Goal: Task Accomplishment & Management: Complete application form

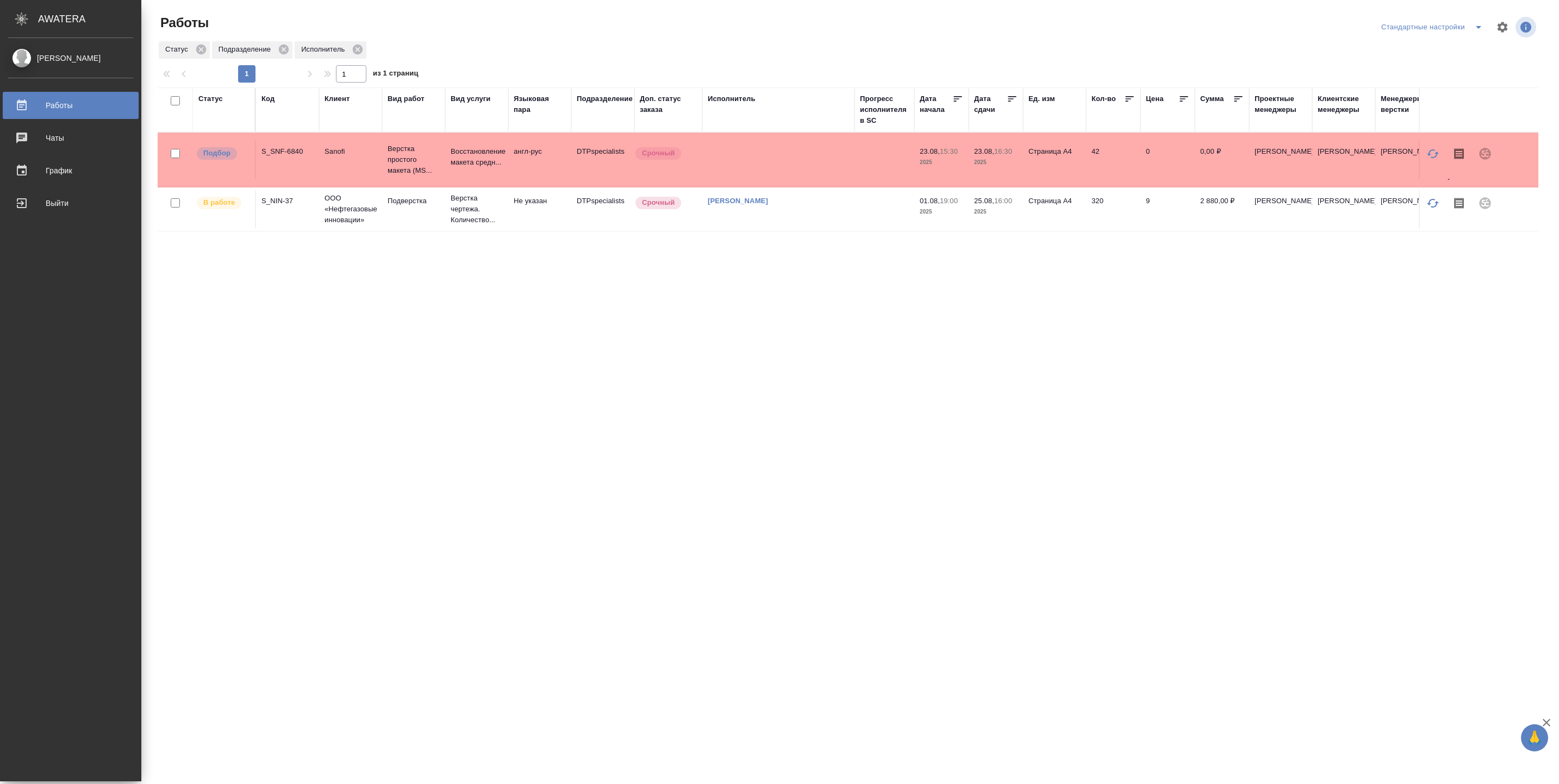
click at [844, 142] on td at bounding box center [778, 160] width 152 height 38
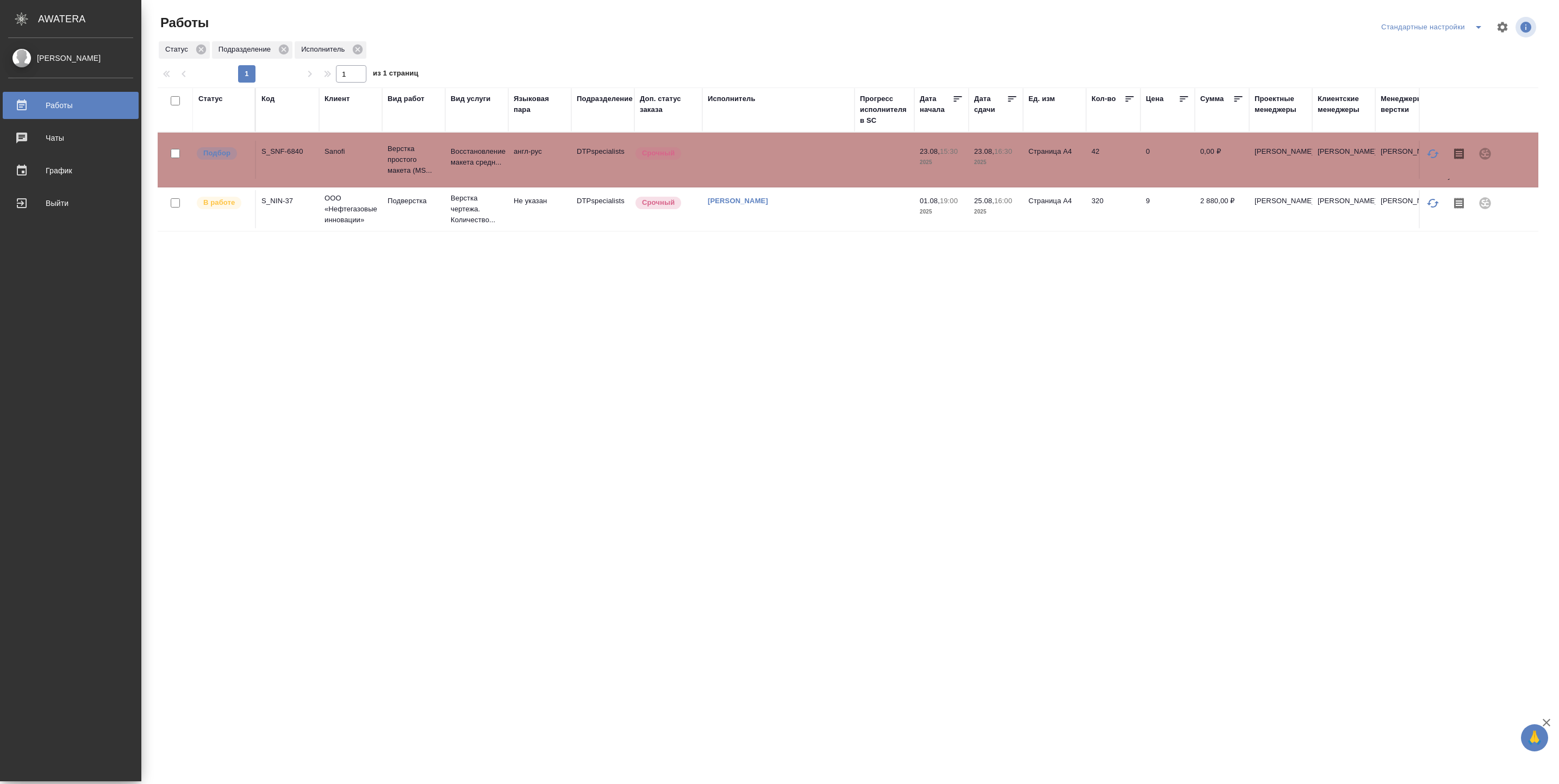
click at [844, 142] on td at bounding box center [778, 160] width 152 height 38
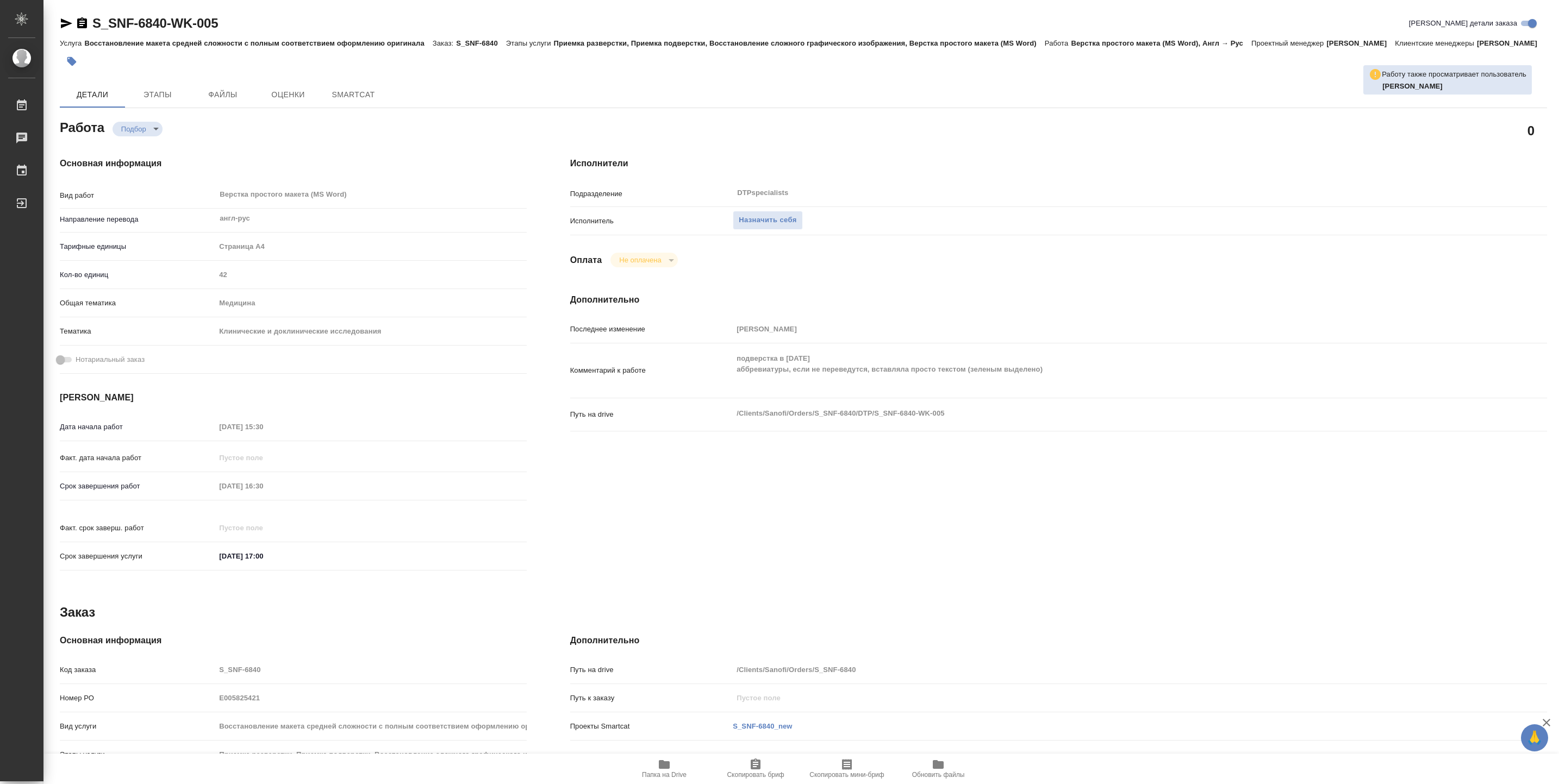
type textarea "x"
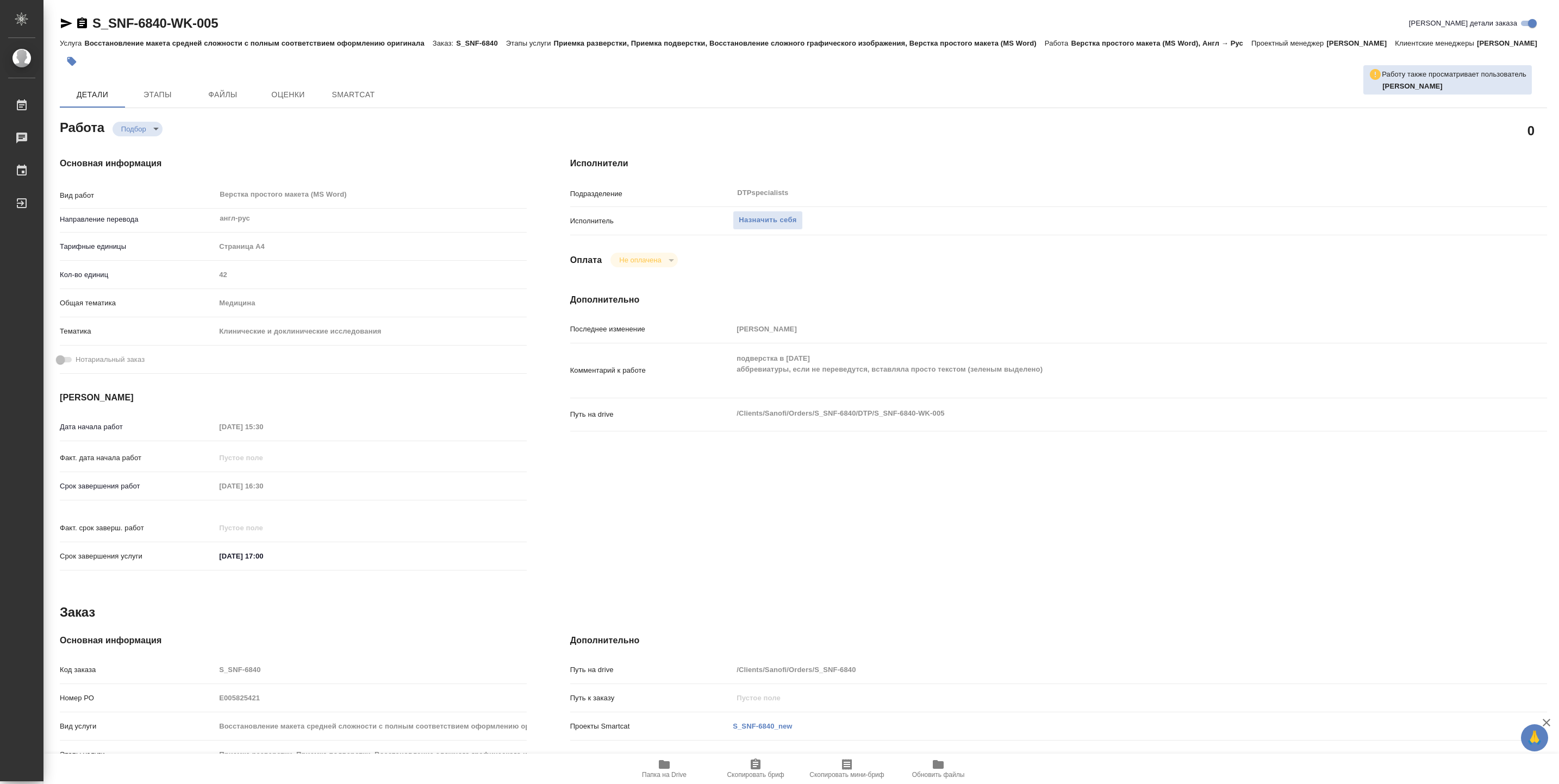
type textarea "x"
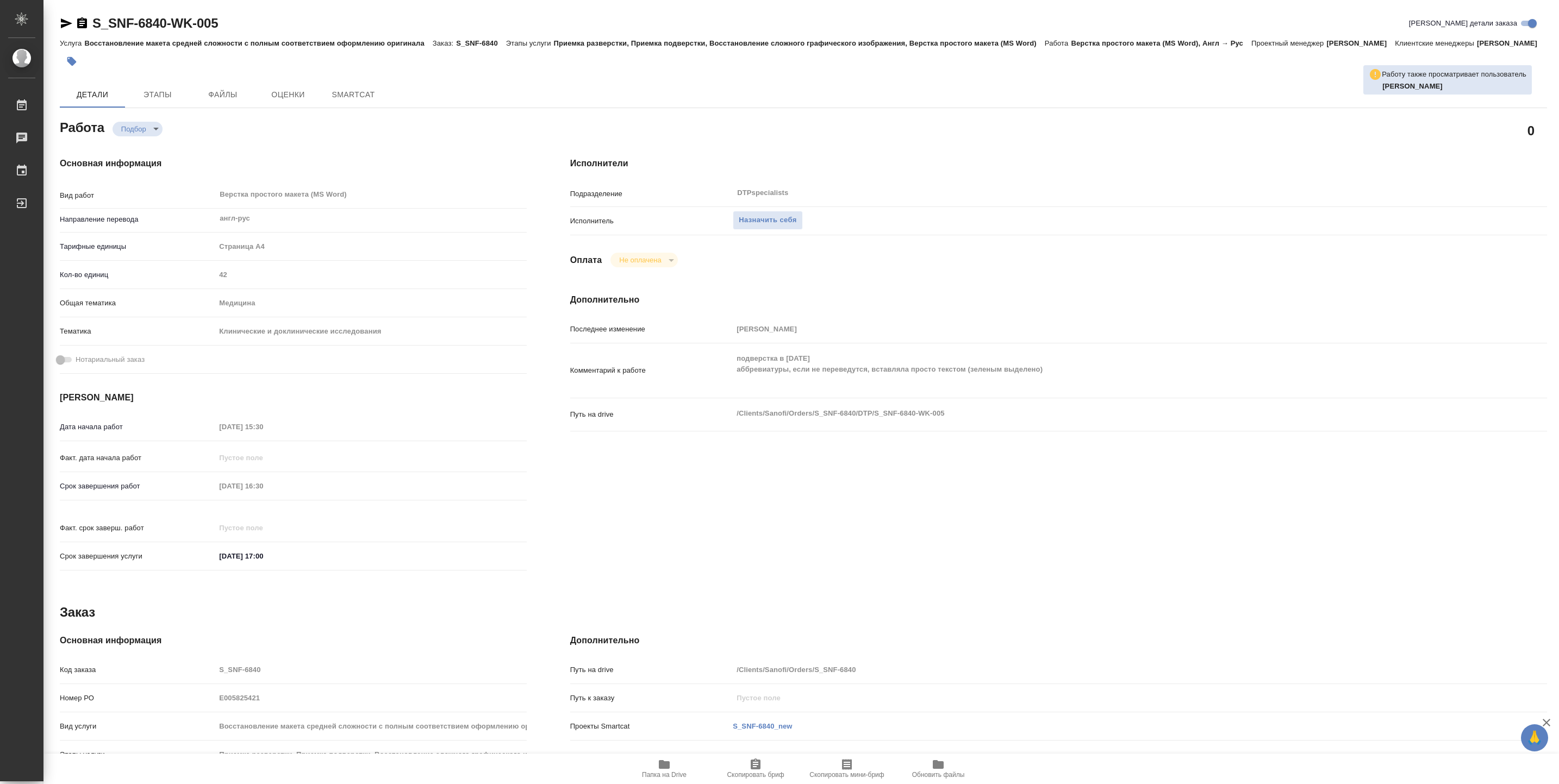
type textarea "x"
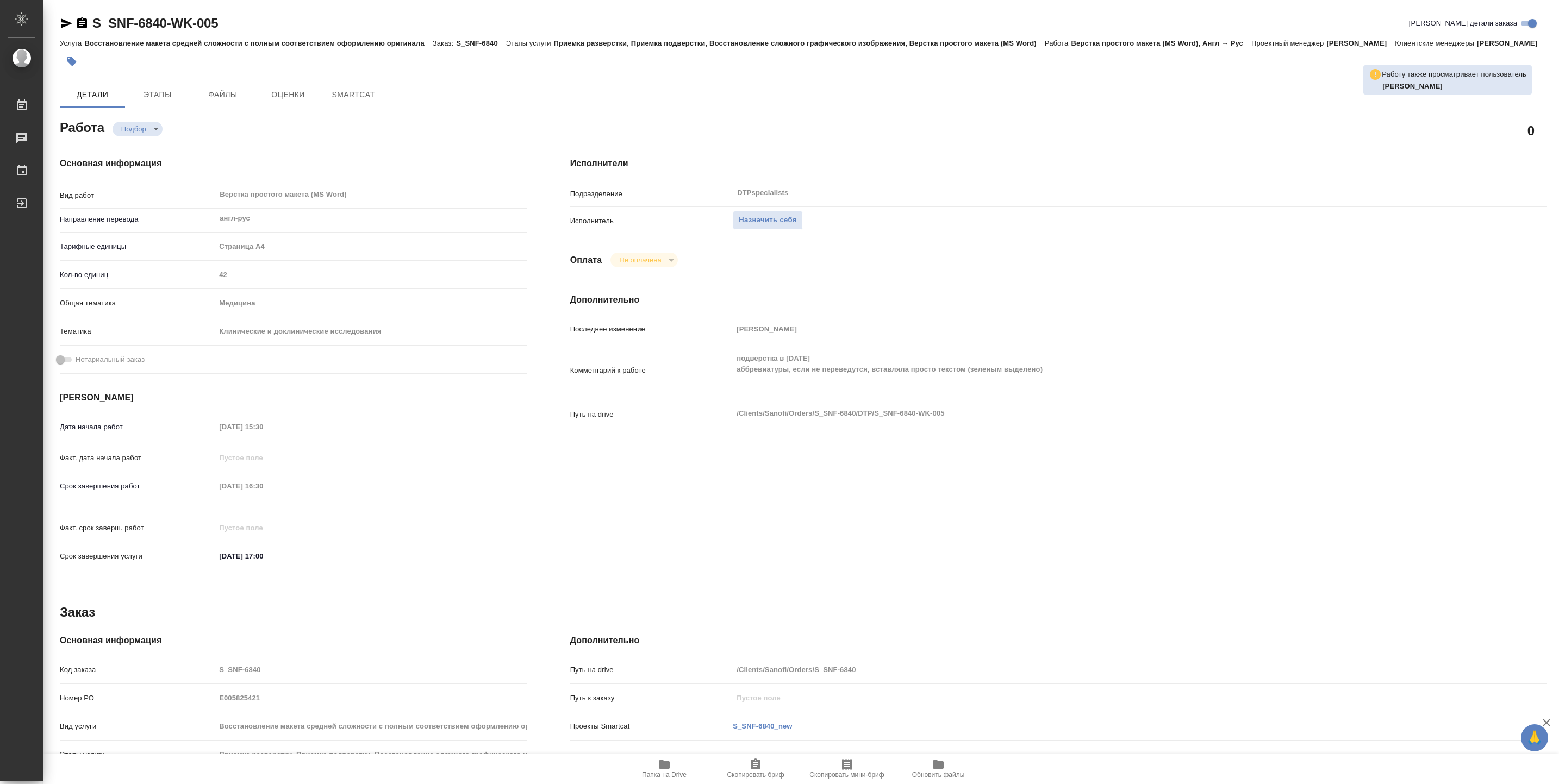
type textarea "x"
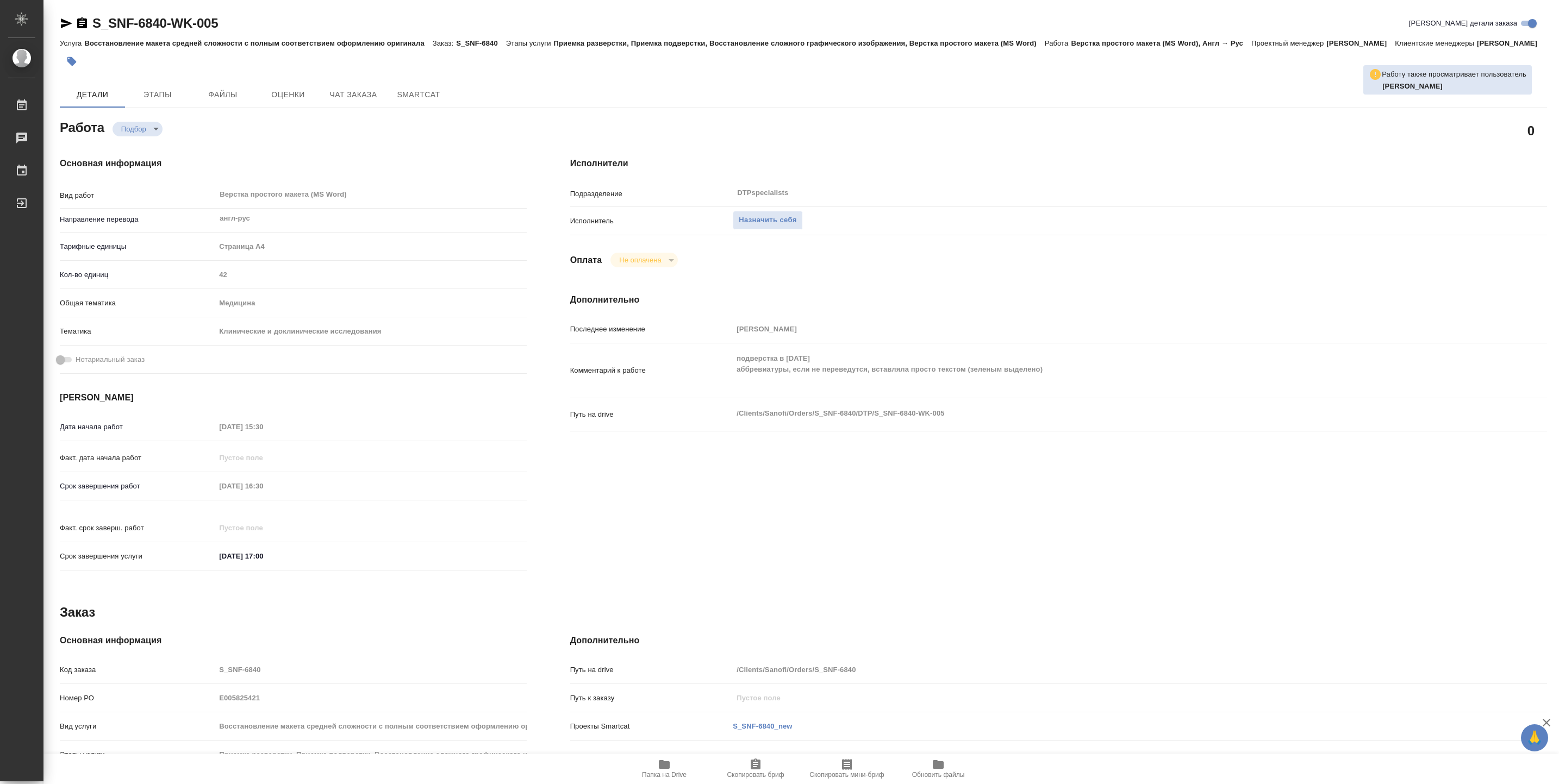
type textarea "x"
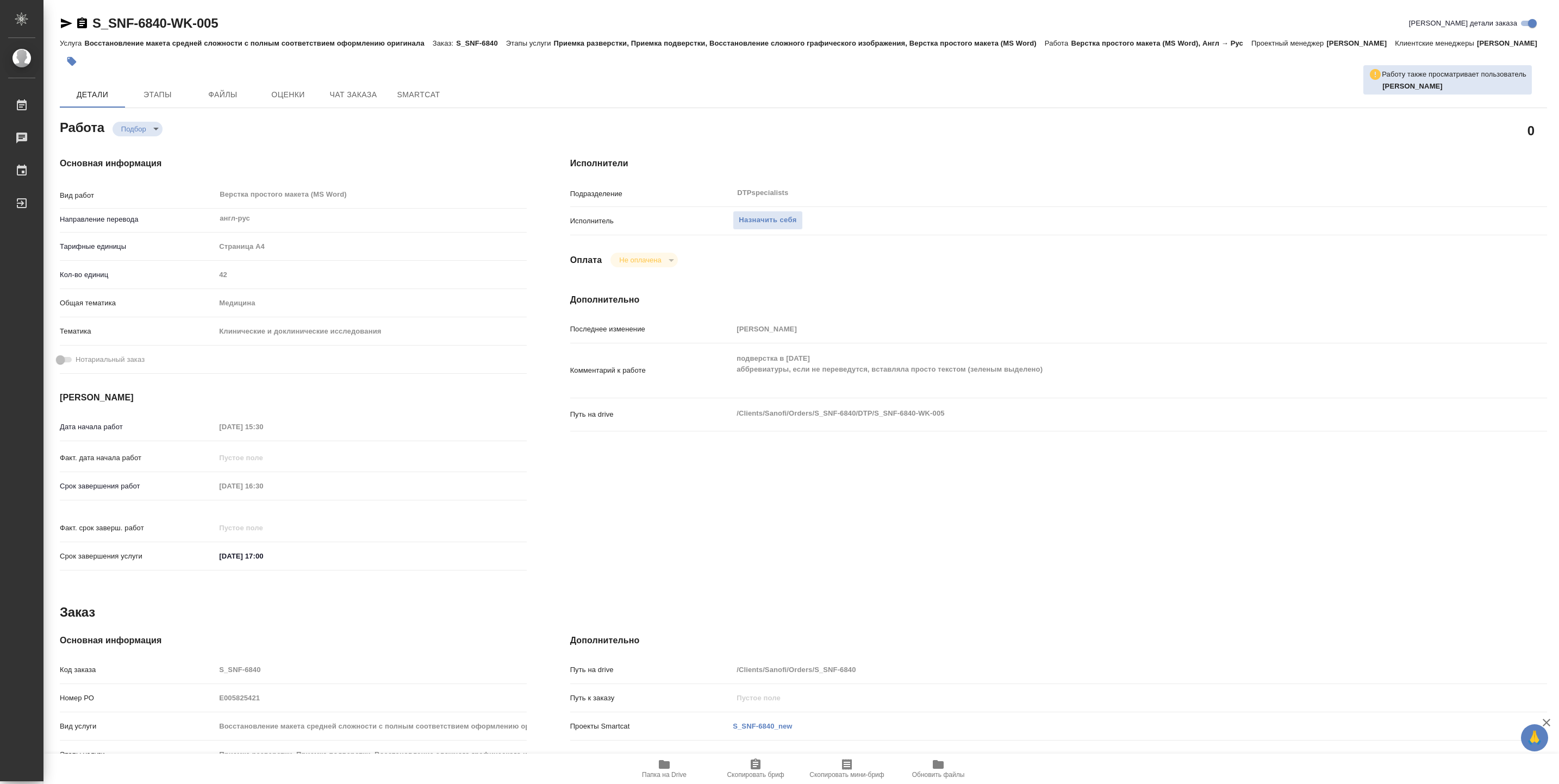
type textarea "x"
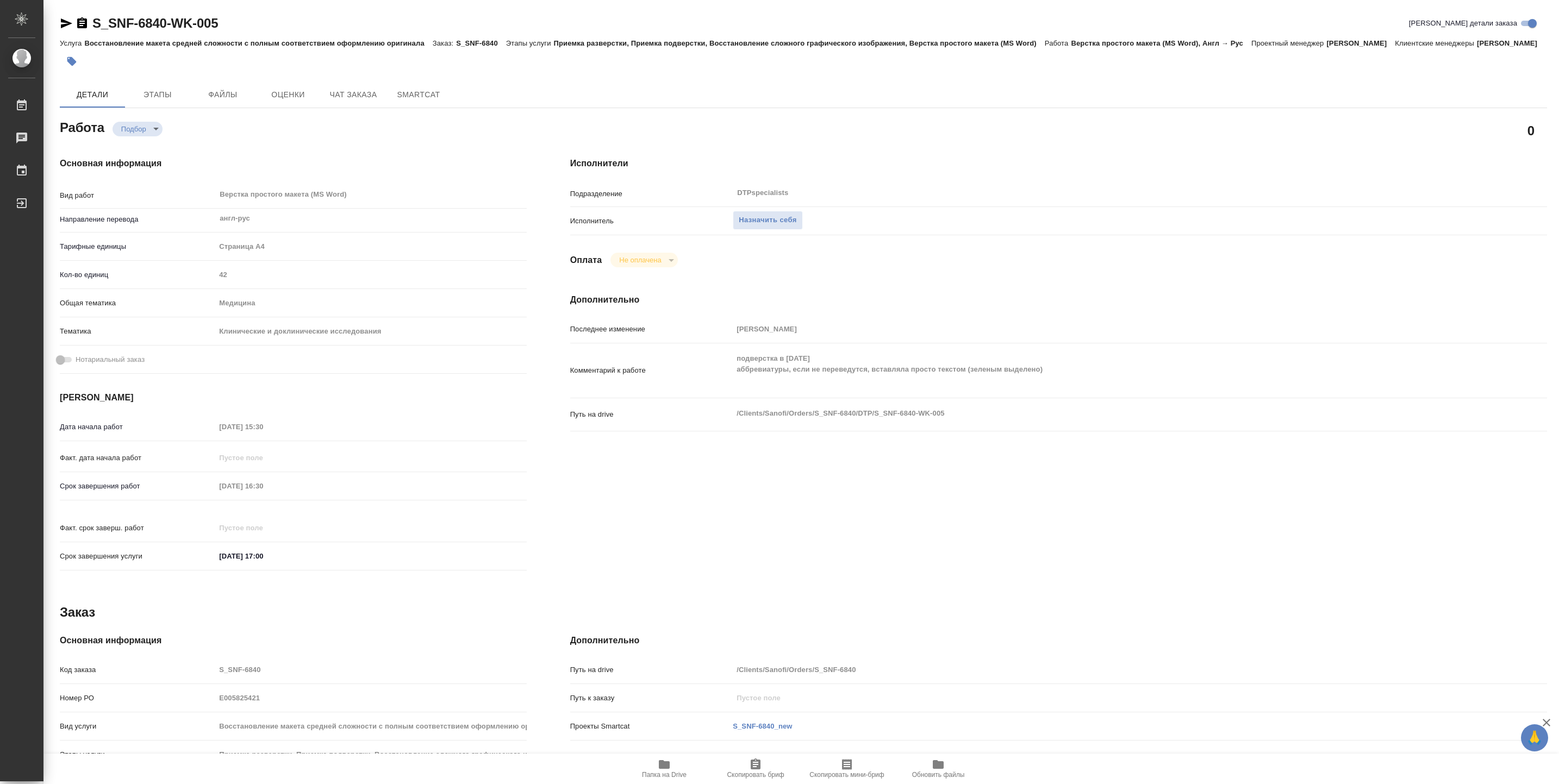
click at [669, 751] on div "Транслитерация названий x" at bounding box center [1058, 758] width 977 height 27
click at [666, 758] on icon "button" at bounding box center [665, 765] width 13 height 13
click at [783, 227] on button "Назначить себя" at bounding box center [767, 220] width 70 height 19
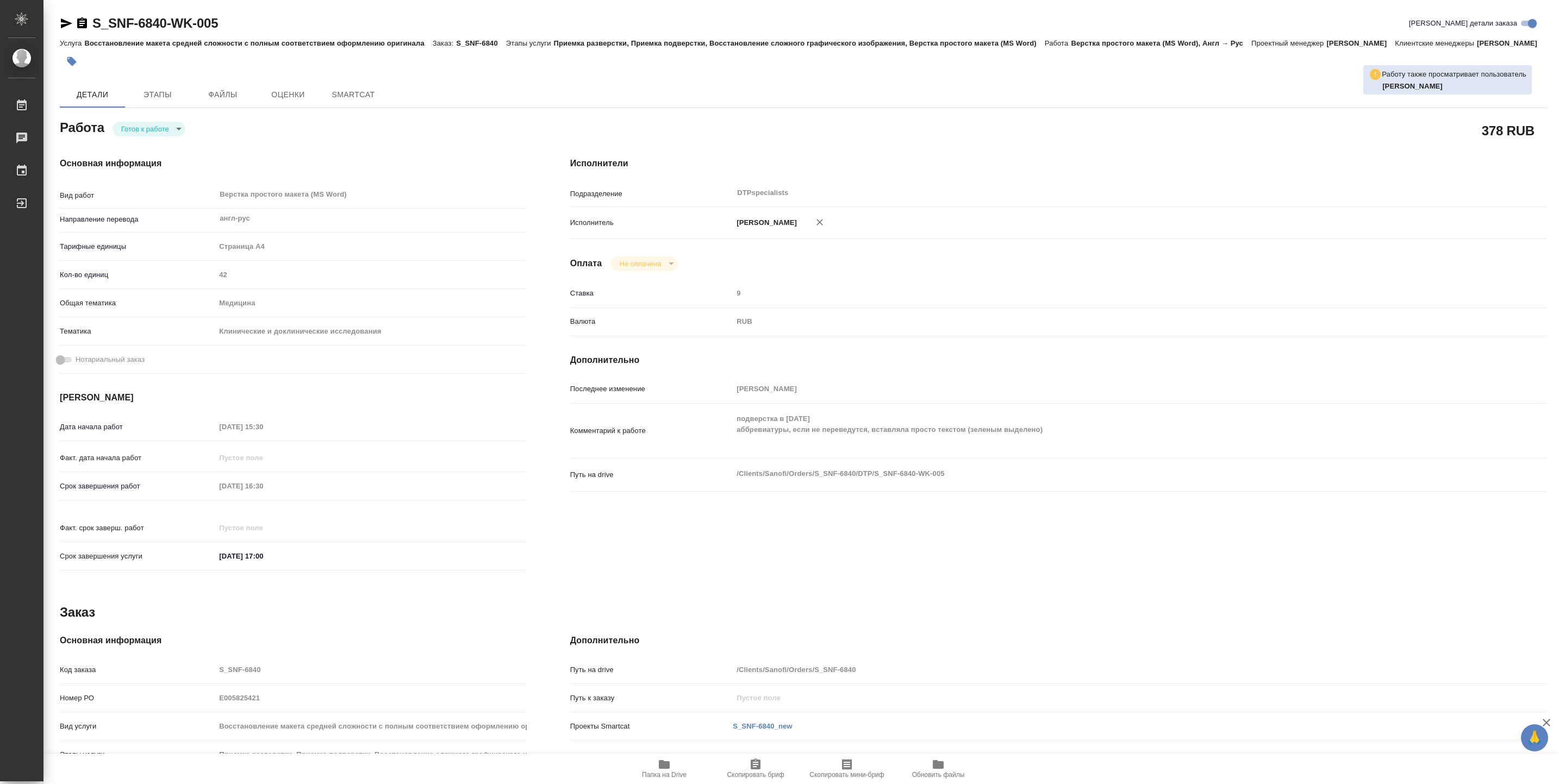
type textarea "x"
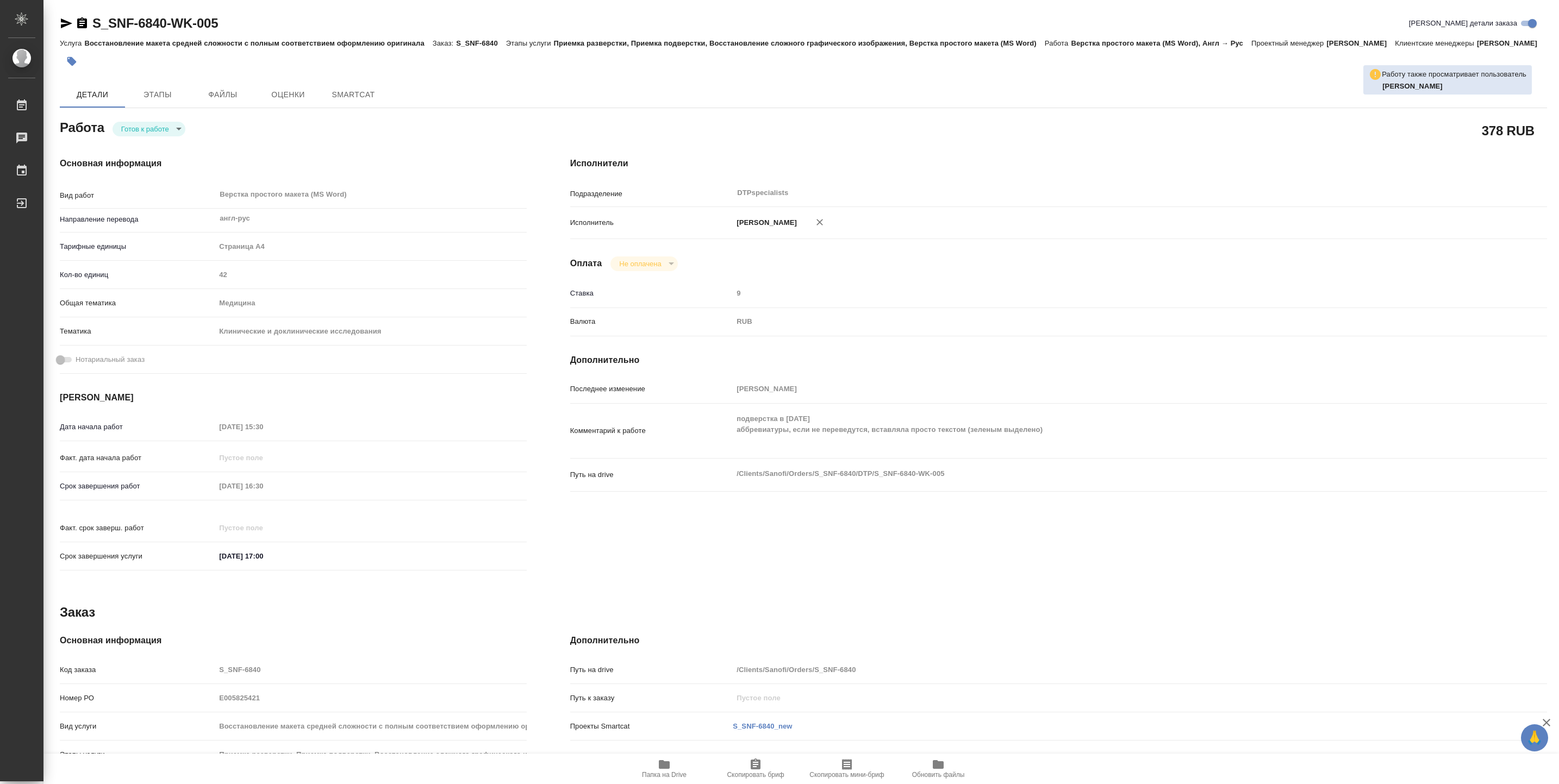
type textarea "x"
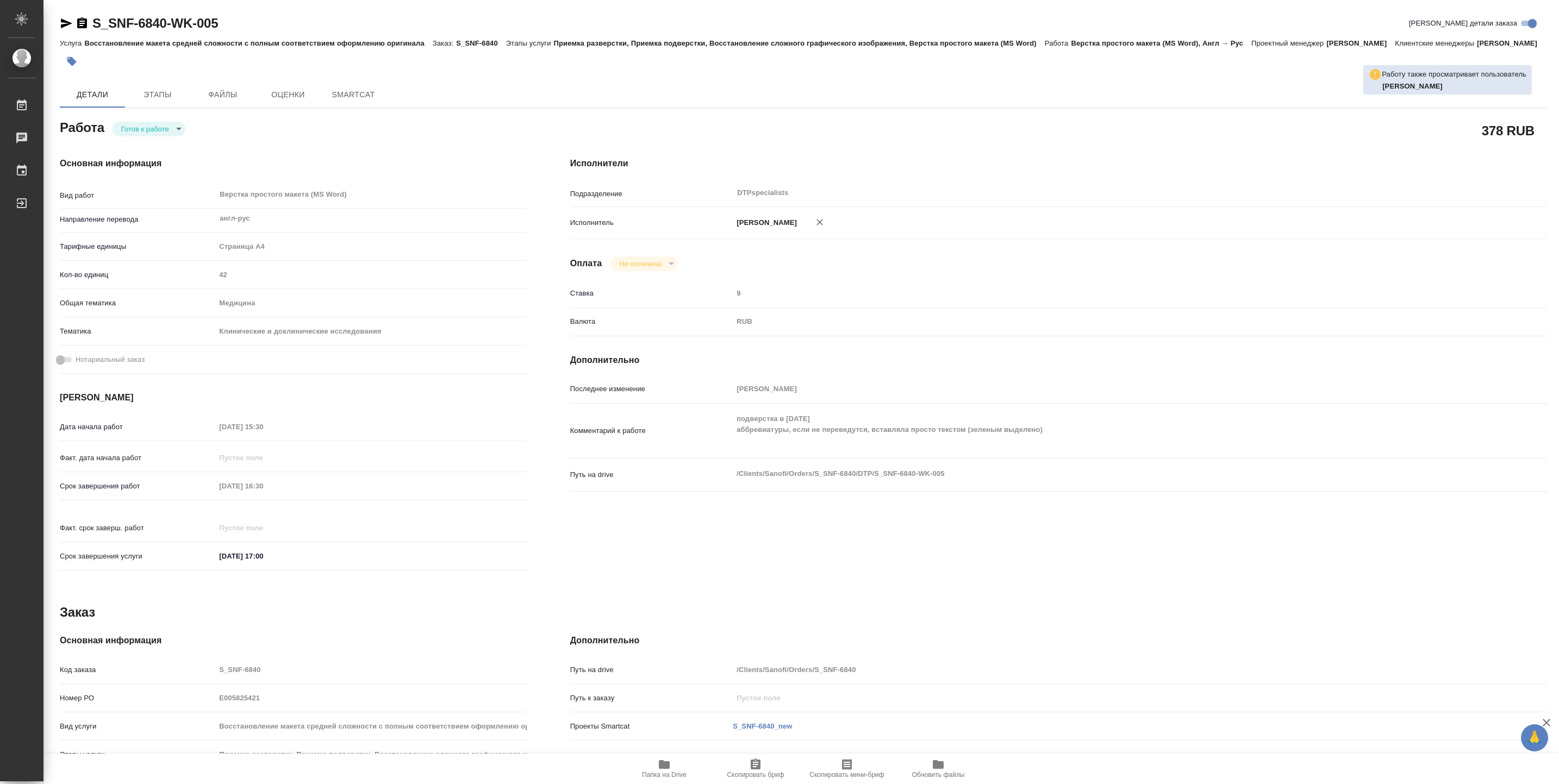
type textarea "x"
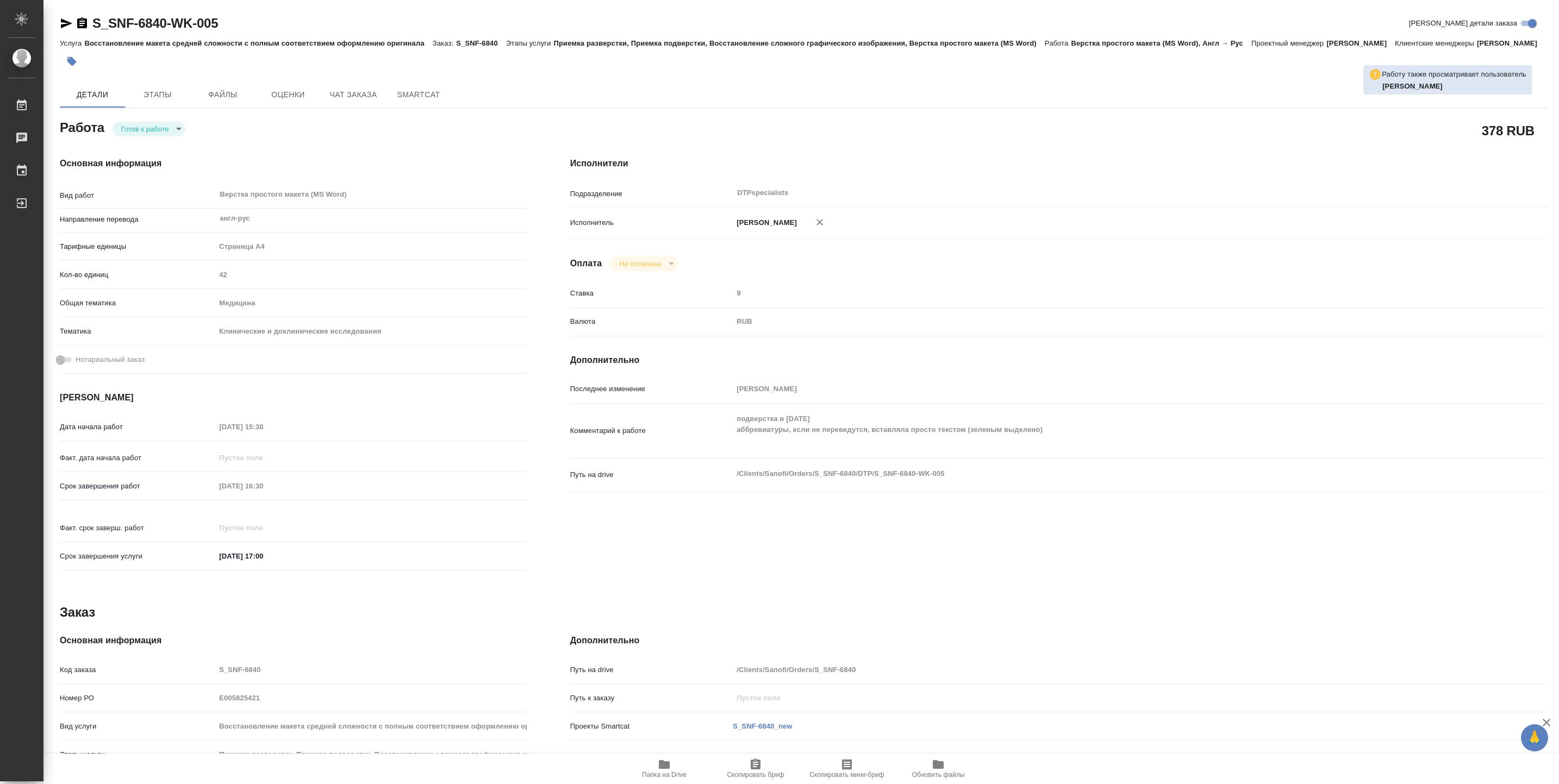
type textarea "x"
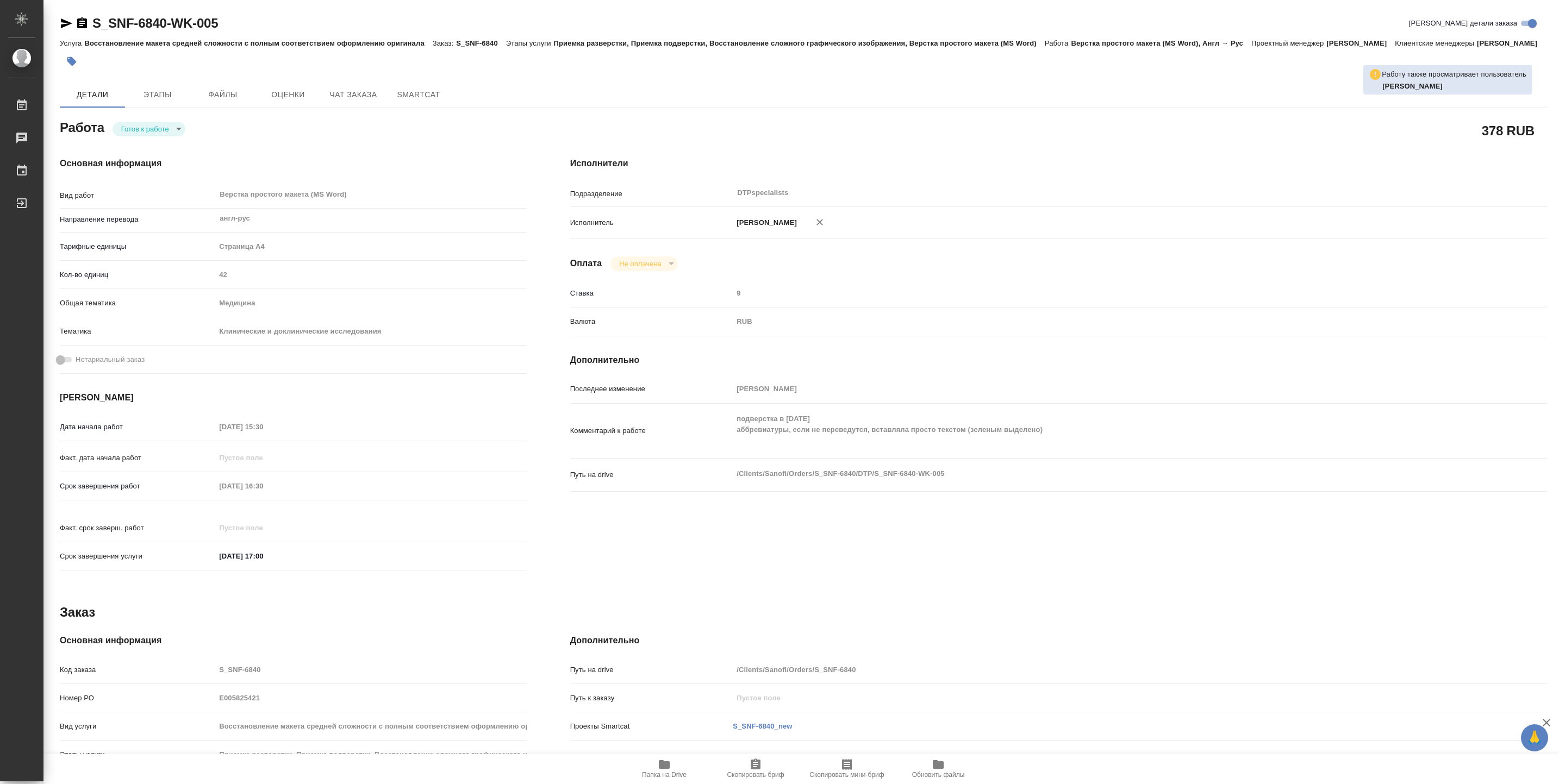
type textarea "x"
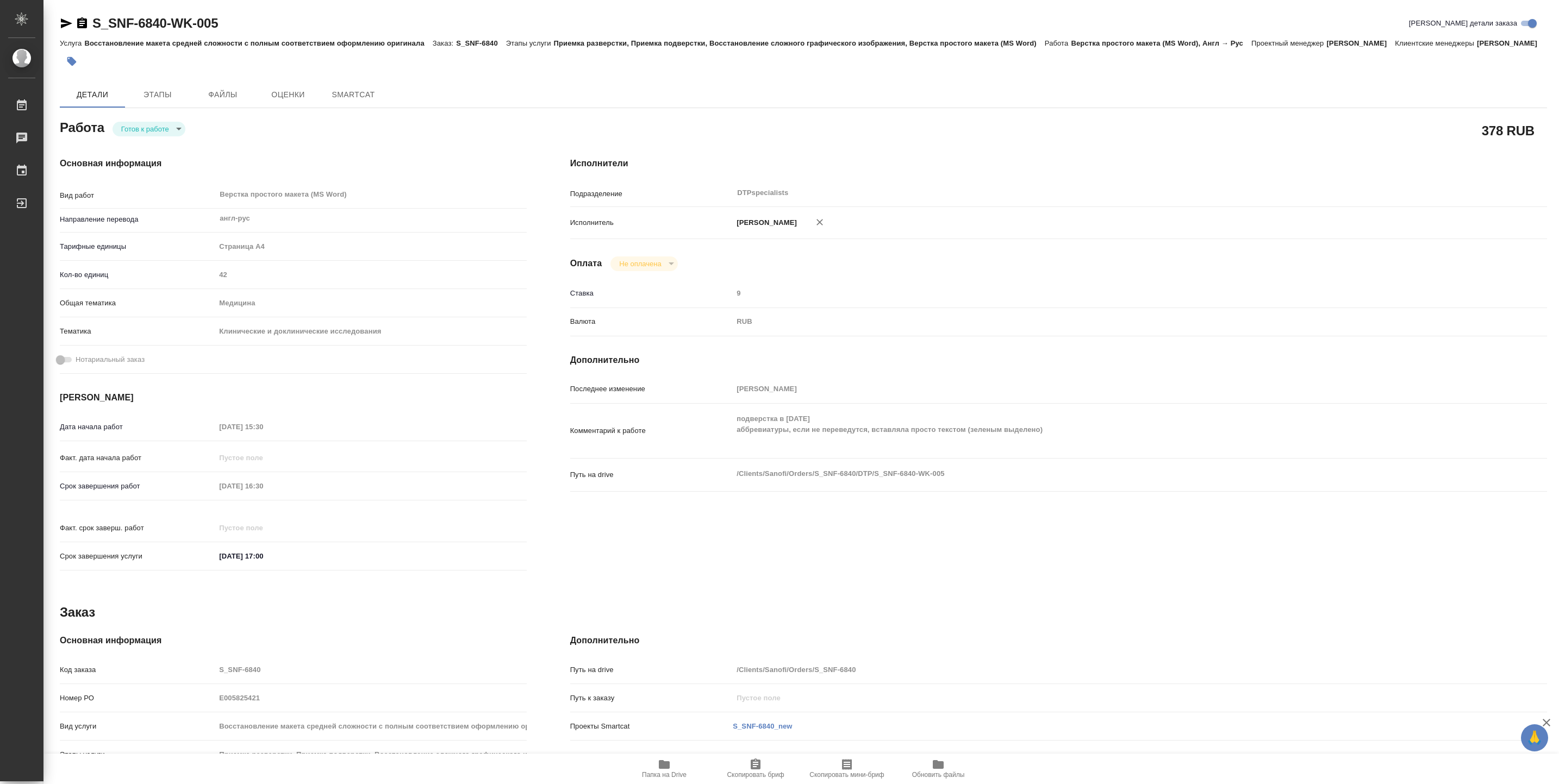
type textarea "x"
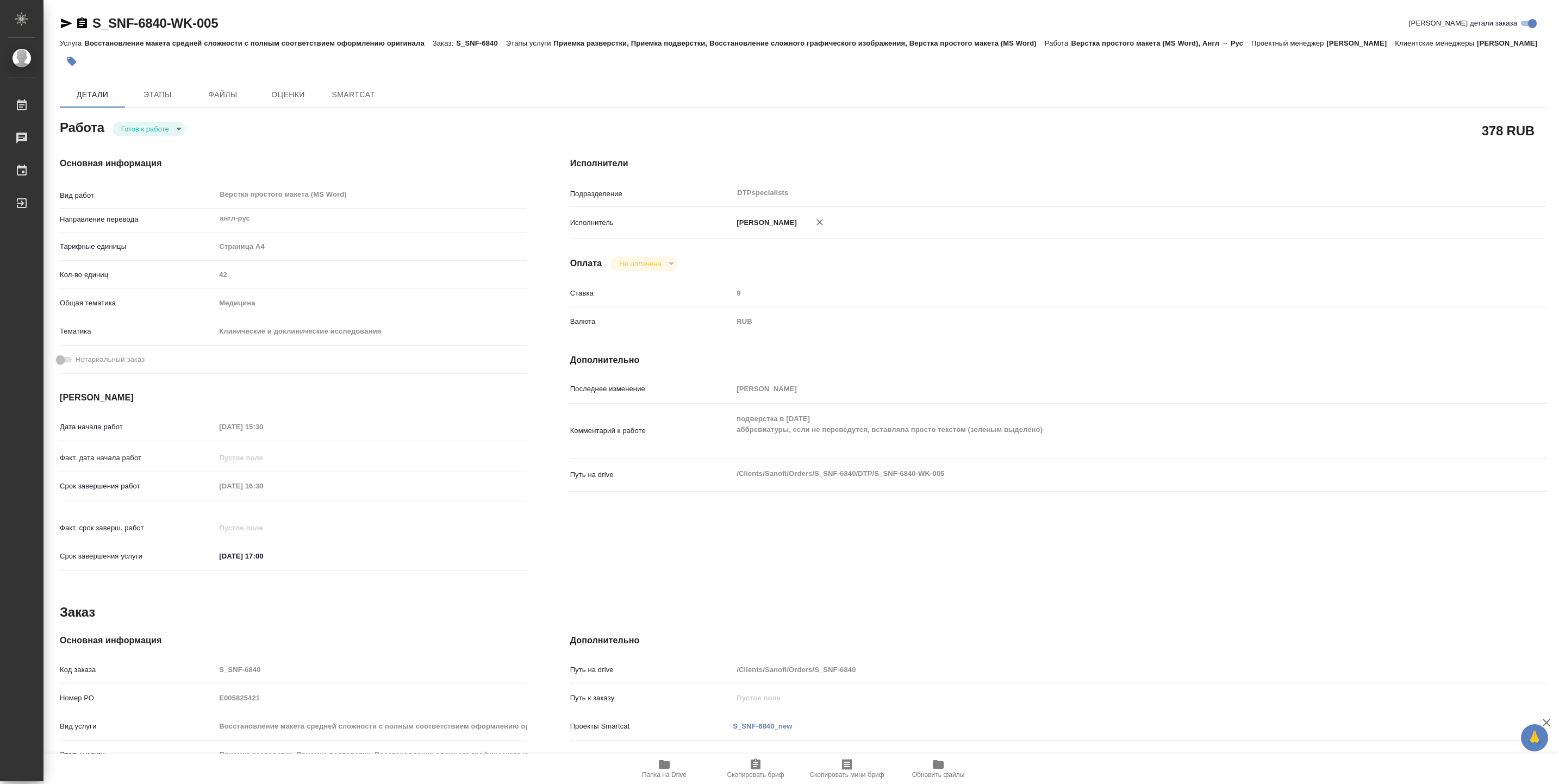
type textarea "x"
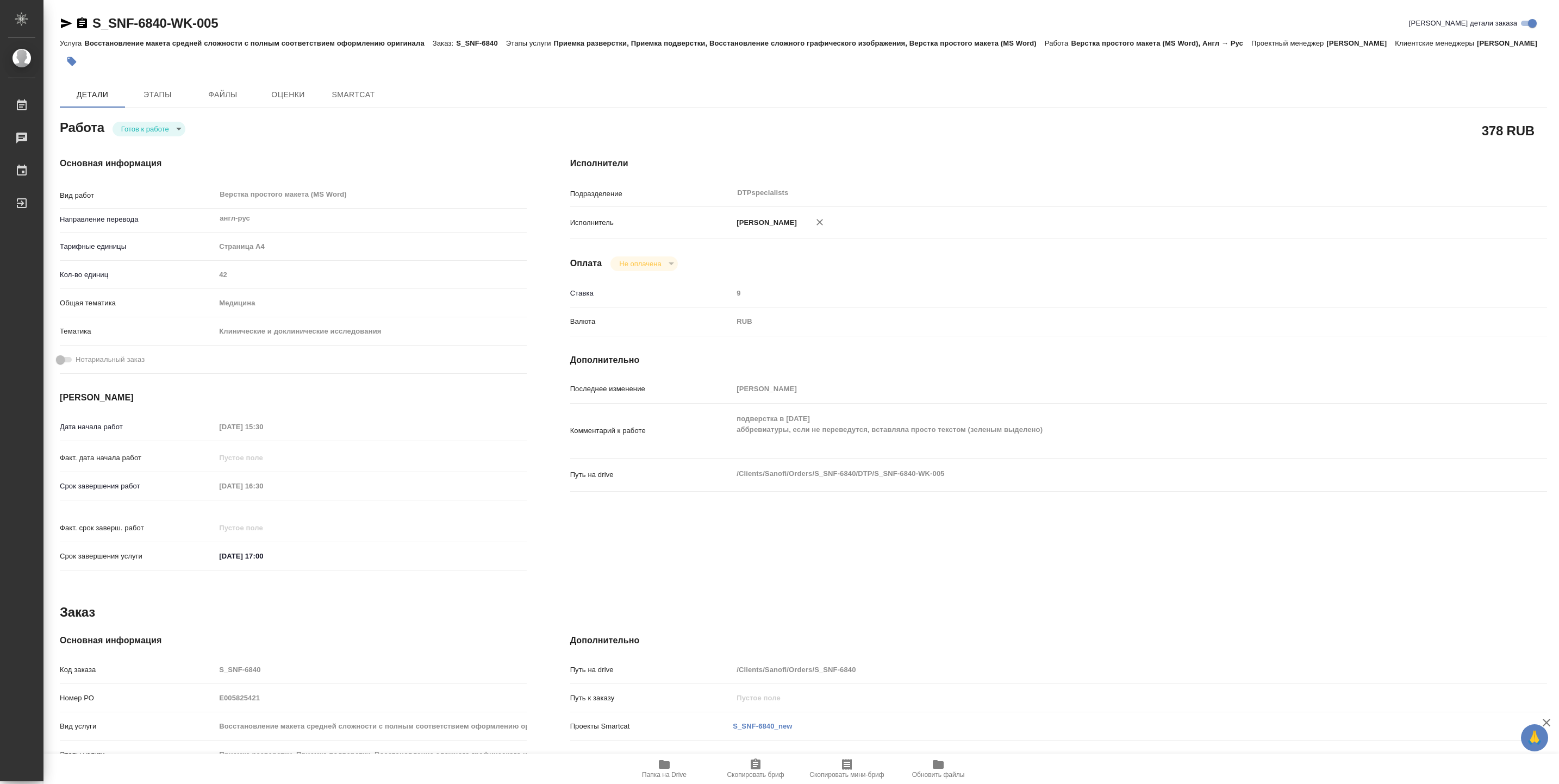
type textarea "x"
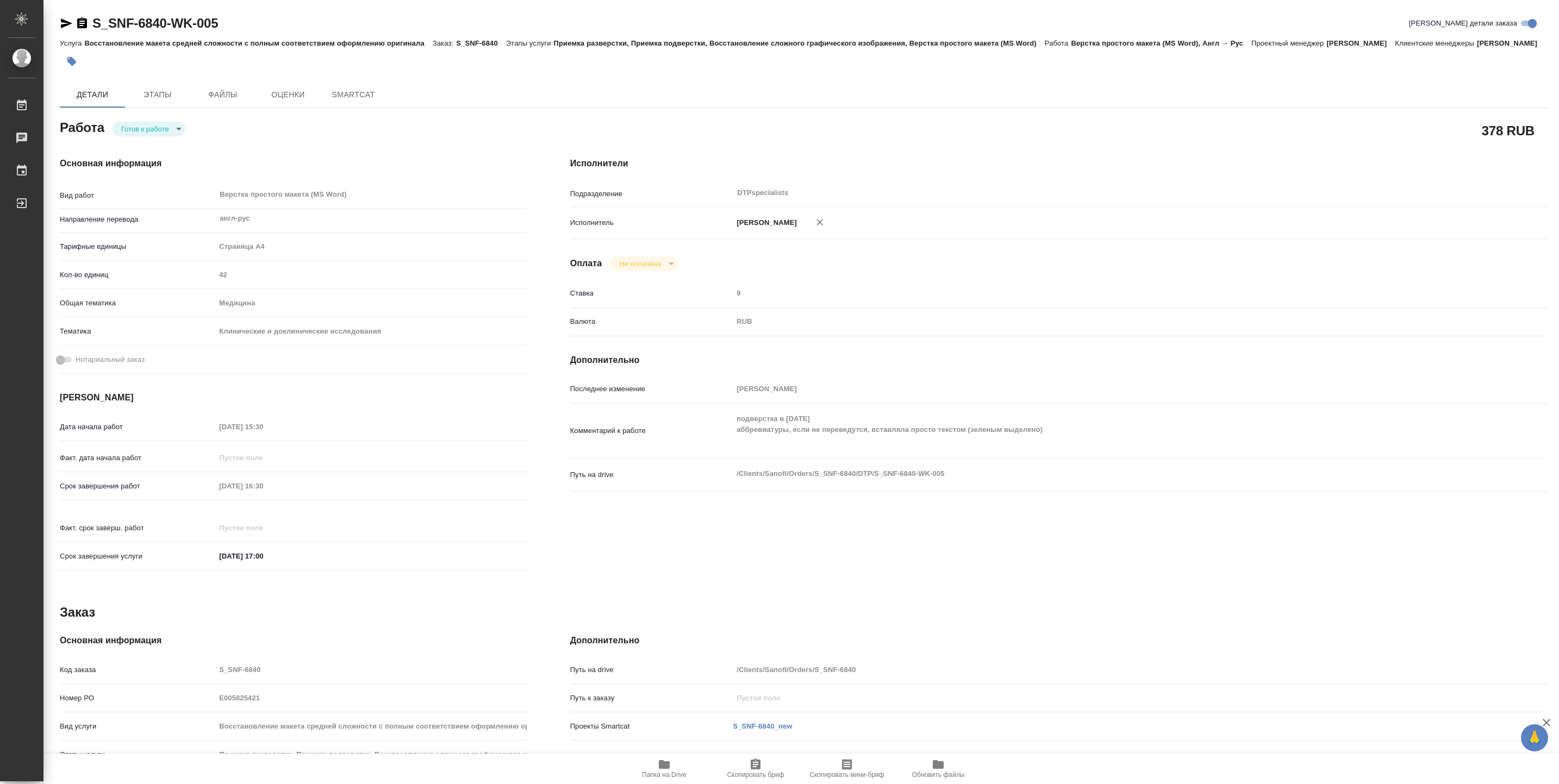
type textarea "x"
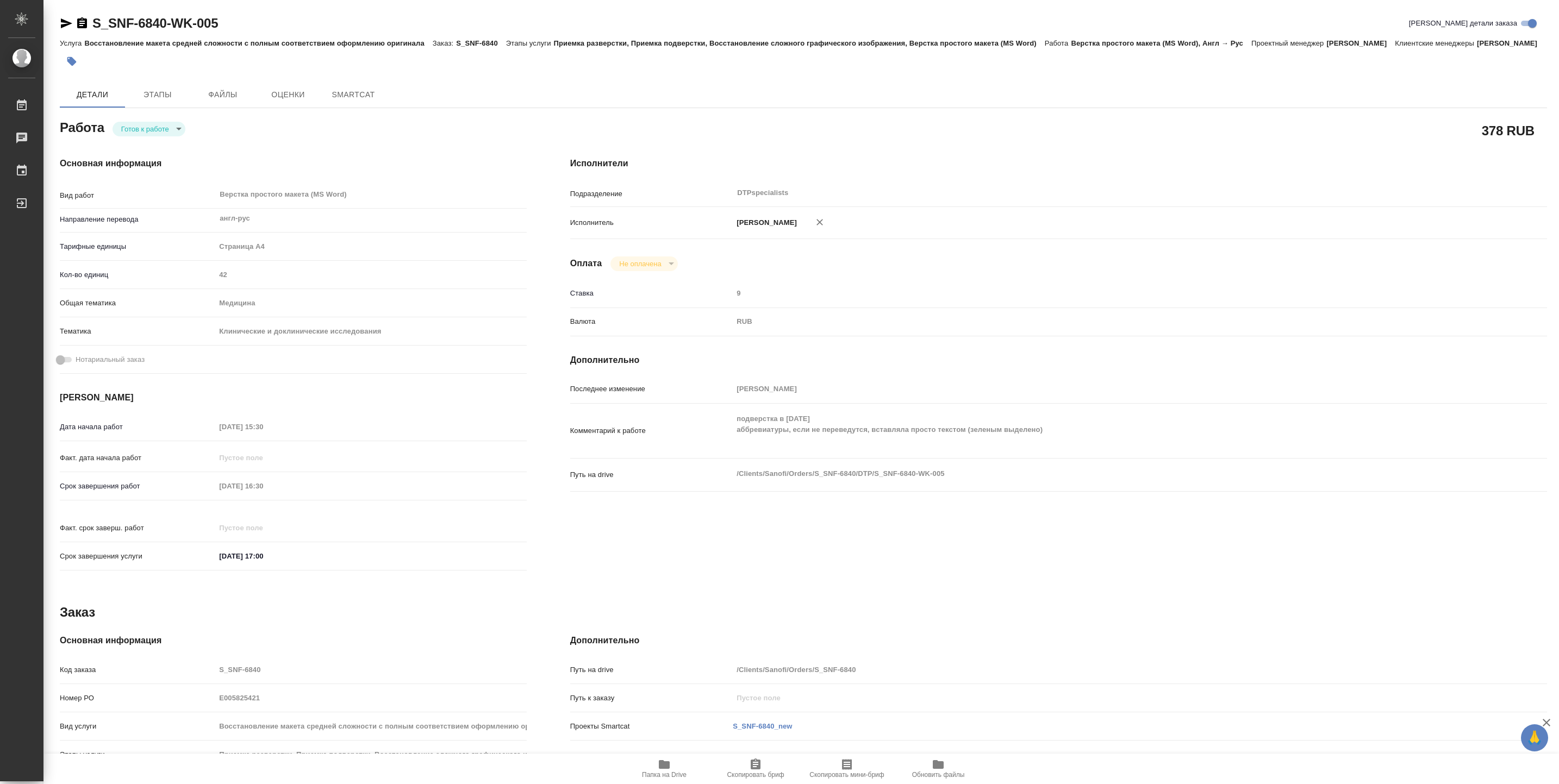
type textarea "x"
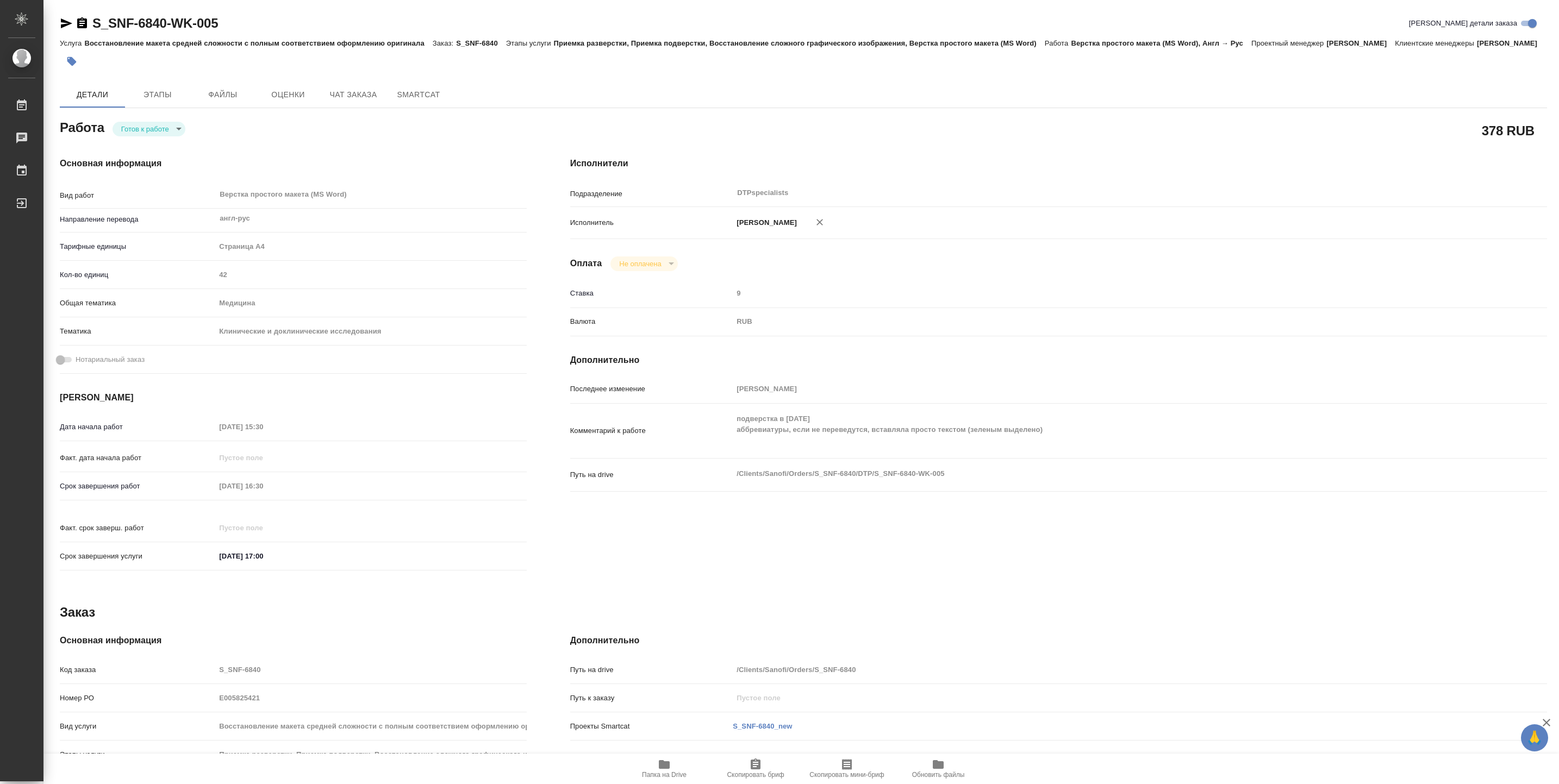
type textarea "x"
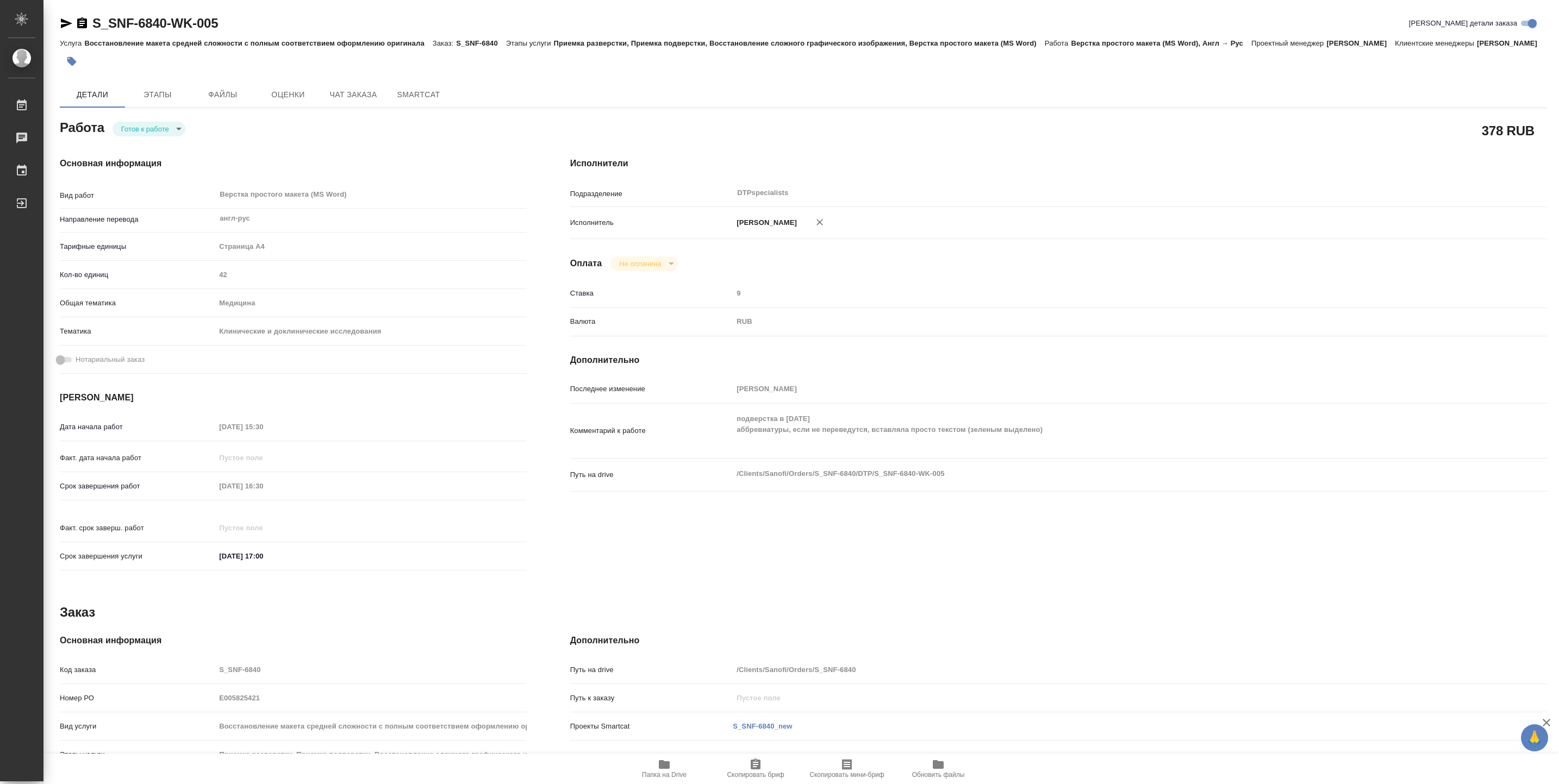
type textarea "x"
